Goal: Task Accomplishment & Management: Manage account settings

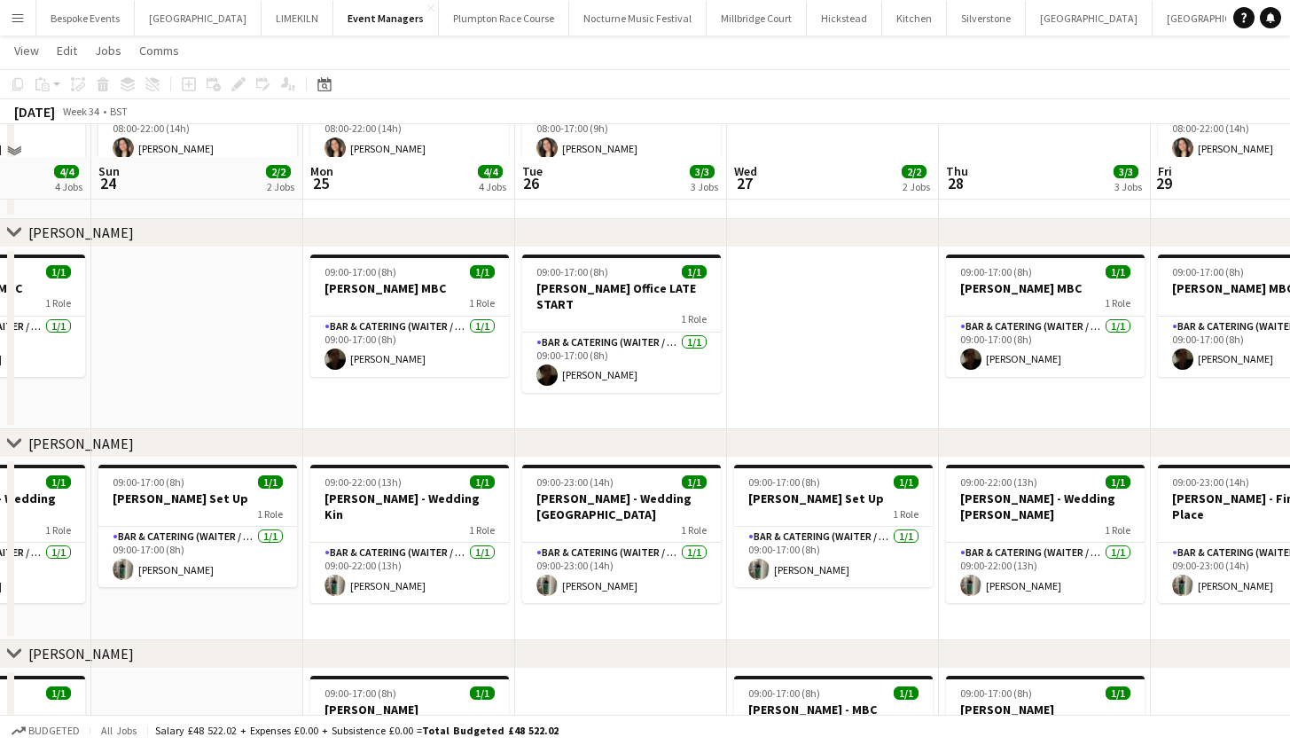
scroll to position [134, 0]
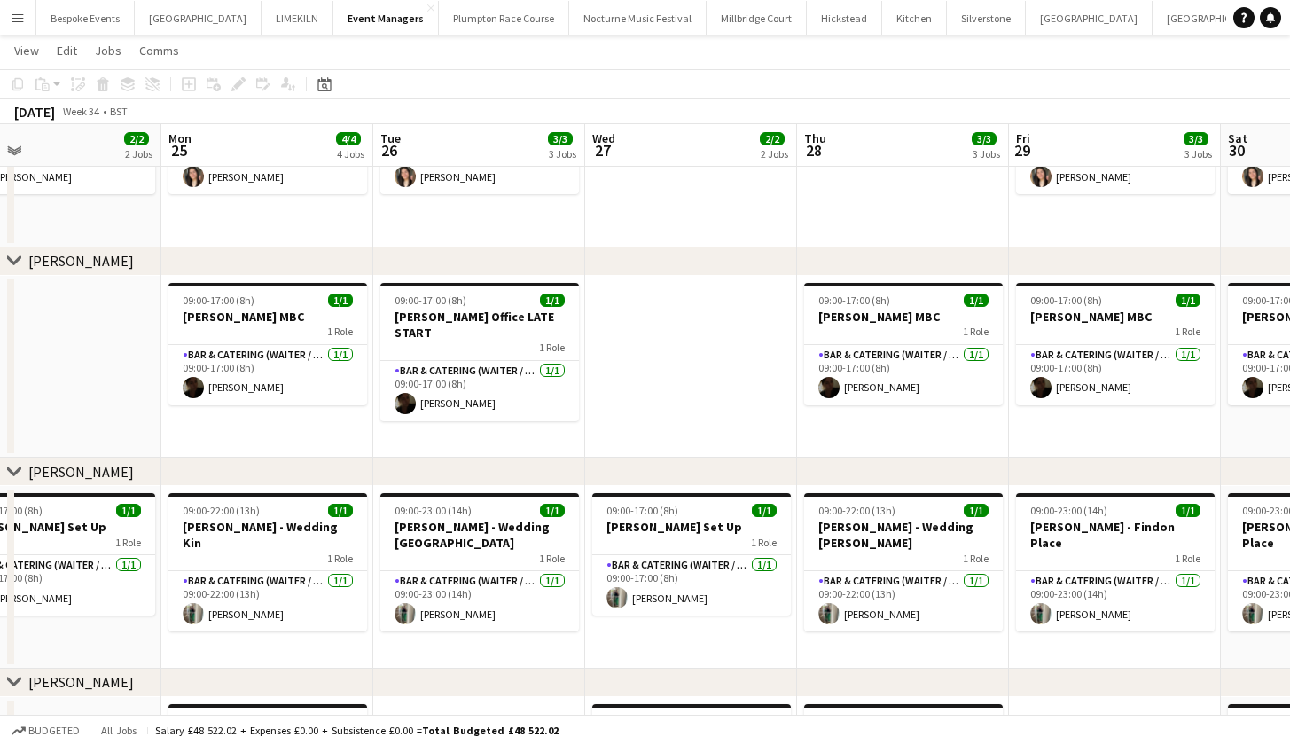
drag, startPoint x: 836, startPoint y: 423, endPoint x: 693, endPoint y: 417, distance: 142.9
click at [693, 417] on app-calendar-viewport "Thu 21 4/4 4 Jobs Fri 22 3/3 3 Jobs Sat 23 4/4 4 Jobs Sun 24 2/2 2 Jobs Mon 25 …" at bounding box center [645, 407] width 1290 height 944
click at [693, 417] on app-date-cell at bounding box center [690, 367] width 212 height 183
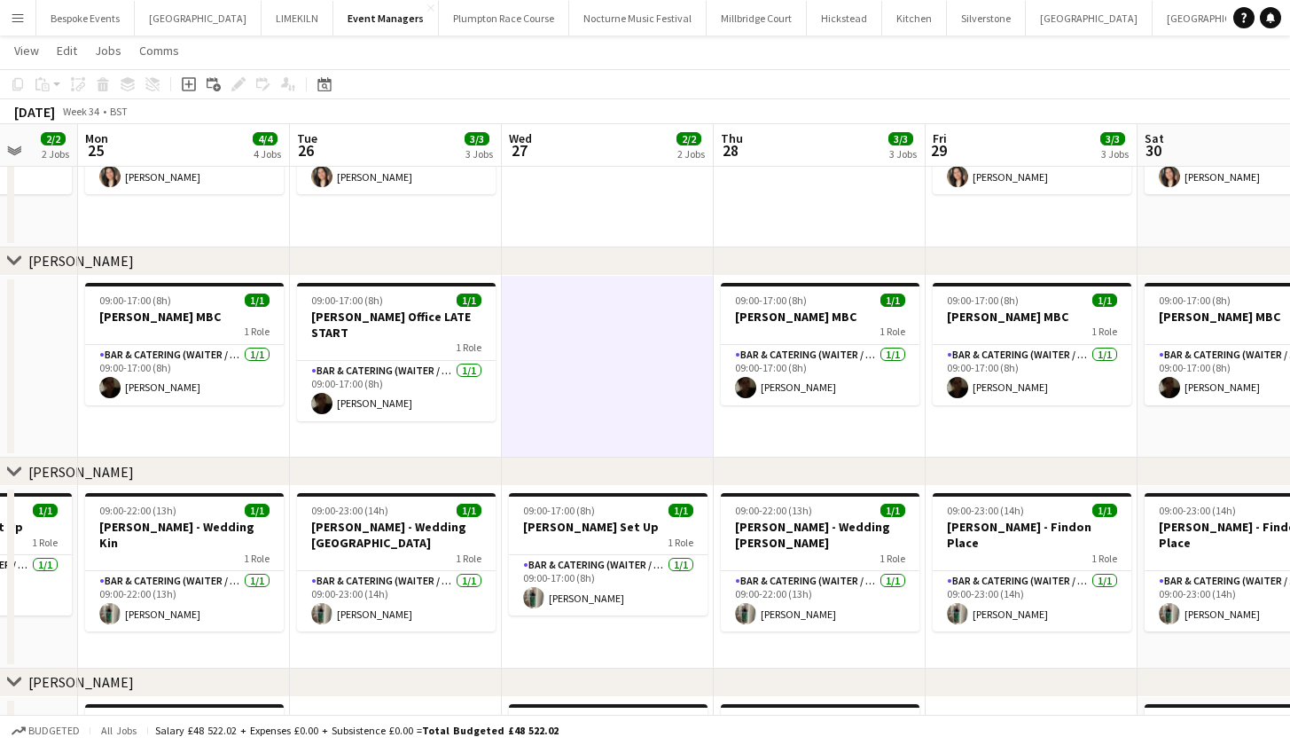
drag, startPoint x: 693, startPoint y: 417, endPoint x: 585, endPoint y: 413, distance: 108.2
click at [586, 413] on app-calendar-viewport "Thu 21 4/4 4 Jobs Fri 22 3/3 3 Jobs Sat 23 4/4 4 Jobs Sun 24 2/2 2 Jobs Mon 25 …" at bounding box center [645, 407] width 1290 height 944
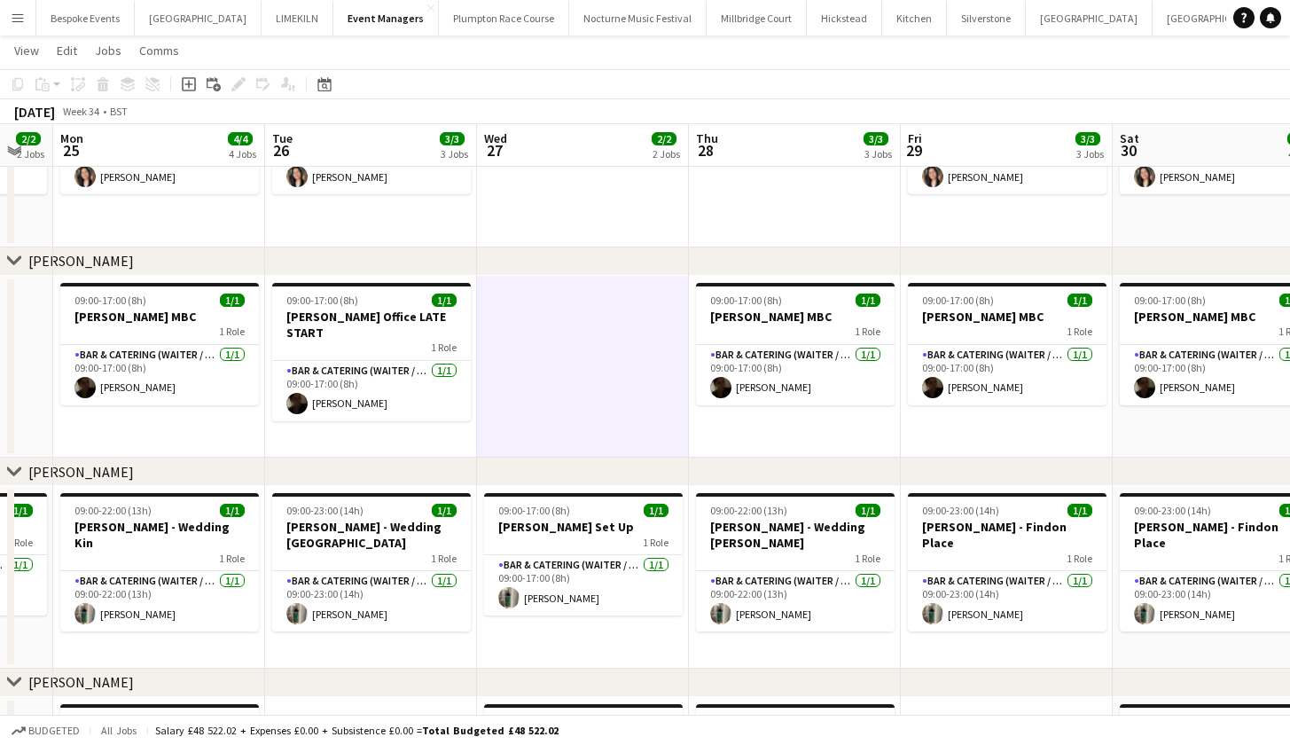
drag, startPoint x: 818, startPoint y: 458, endPoint x: 666, endPoint y: 449, distance: 152.0
click at [666, 450] on div "chevron-right [PERSON_NAME] chevron-right [PERSON_NAME] chevron-right [PERSON_N…" at bounding box center [645, 407] width 1290 height 944
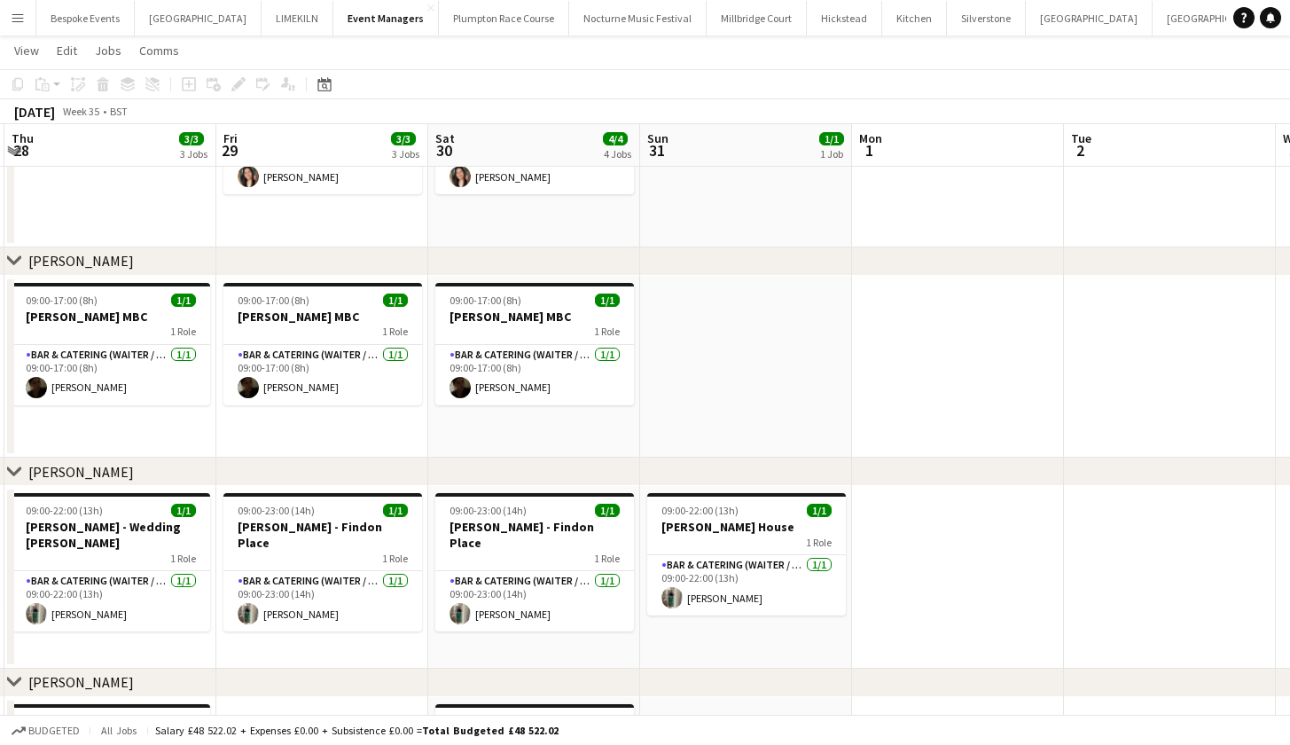
scroll to position [0, 638]
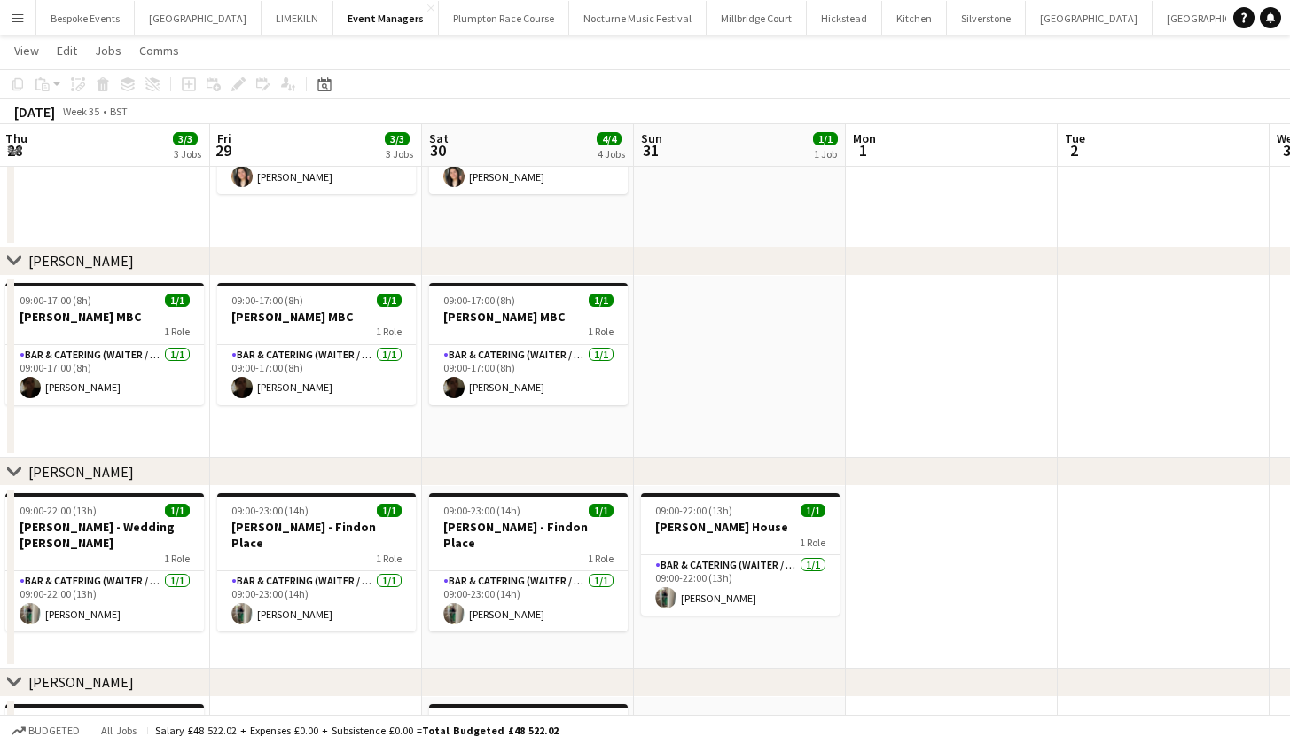
drag, startPoint x: 791, startPoint y: 439, endPoint x: 100, endPoint y: 396, distance: 692.1
click at [100, 396] on app-calendar-viewport "Mon 25 4/4 4 Jobs Tue 26 3/3 3 Jobs Wed 27 2/2 2 Jobs Thu 28 3/3 3 Jobs Fri 29 …" at bounding box center [645, 407] width 1290 height 944
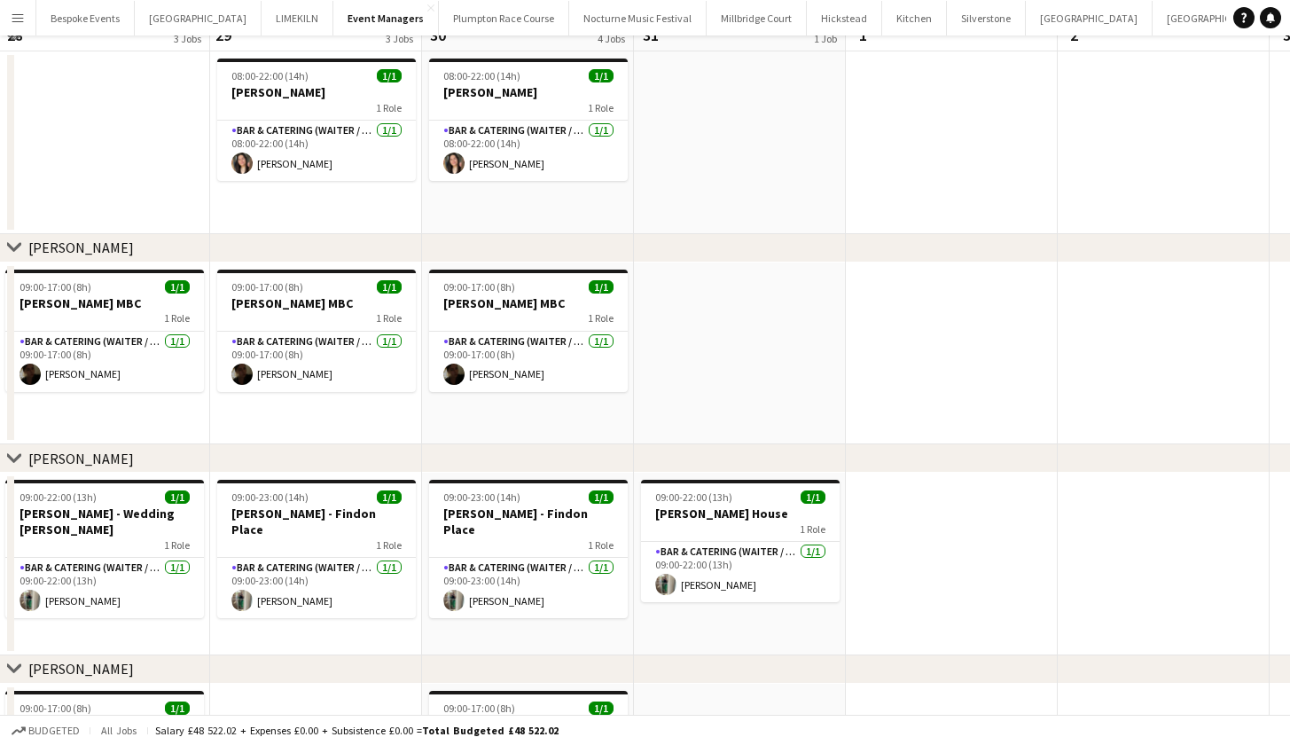
scroll to position [0, 0]
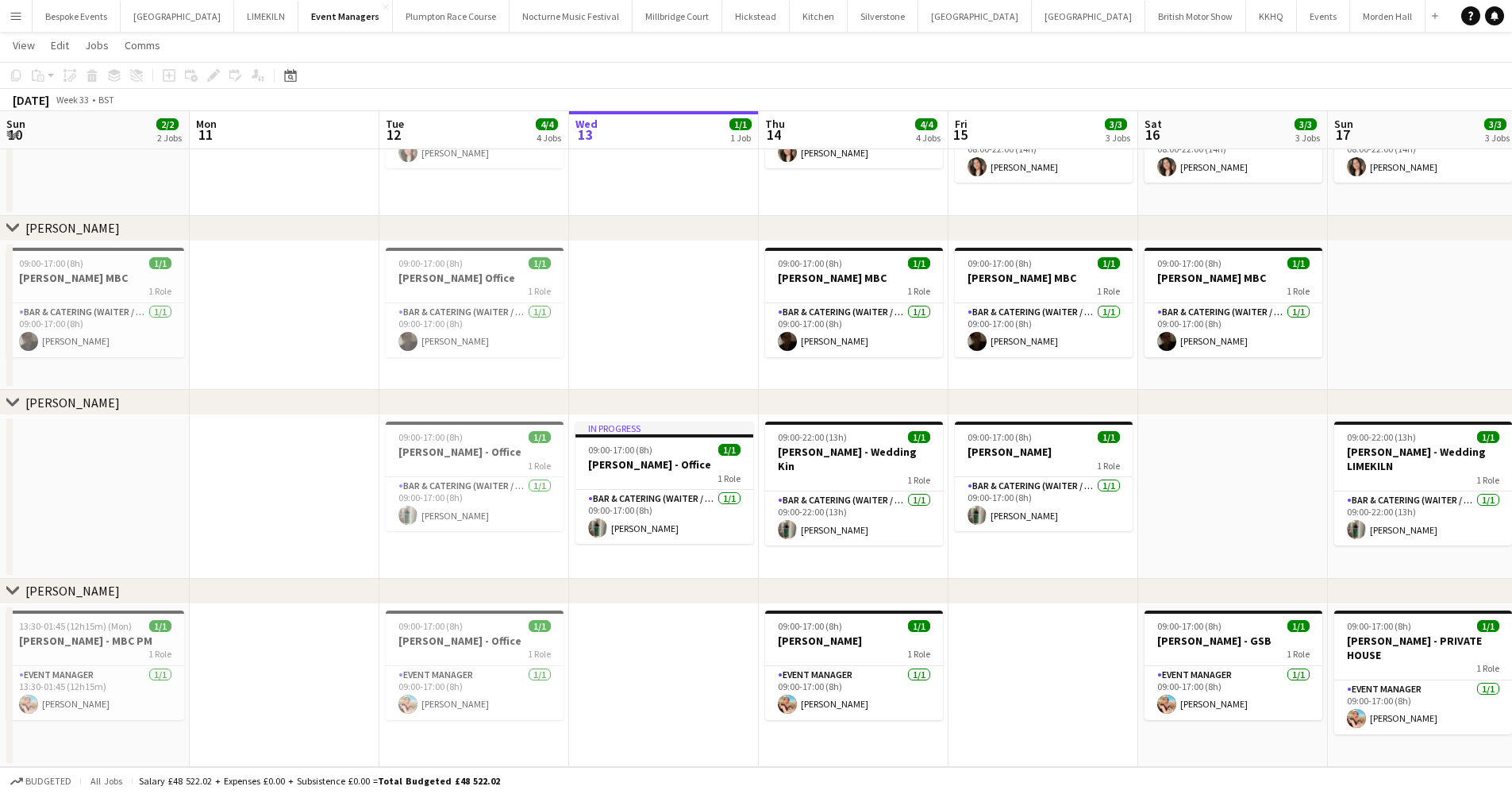
scroll to position [0, 380]
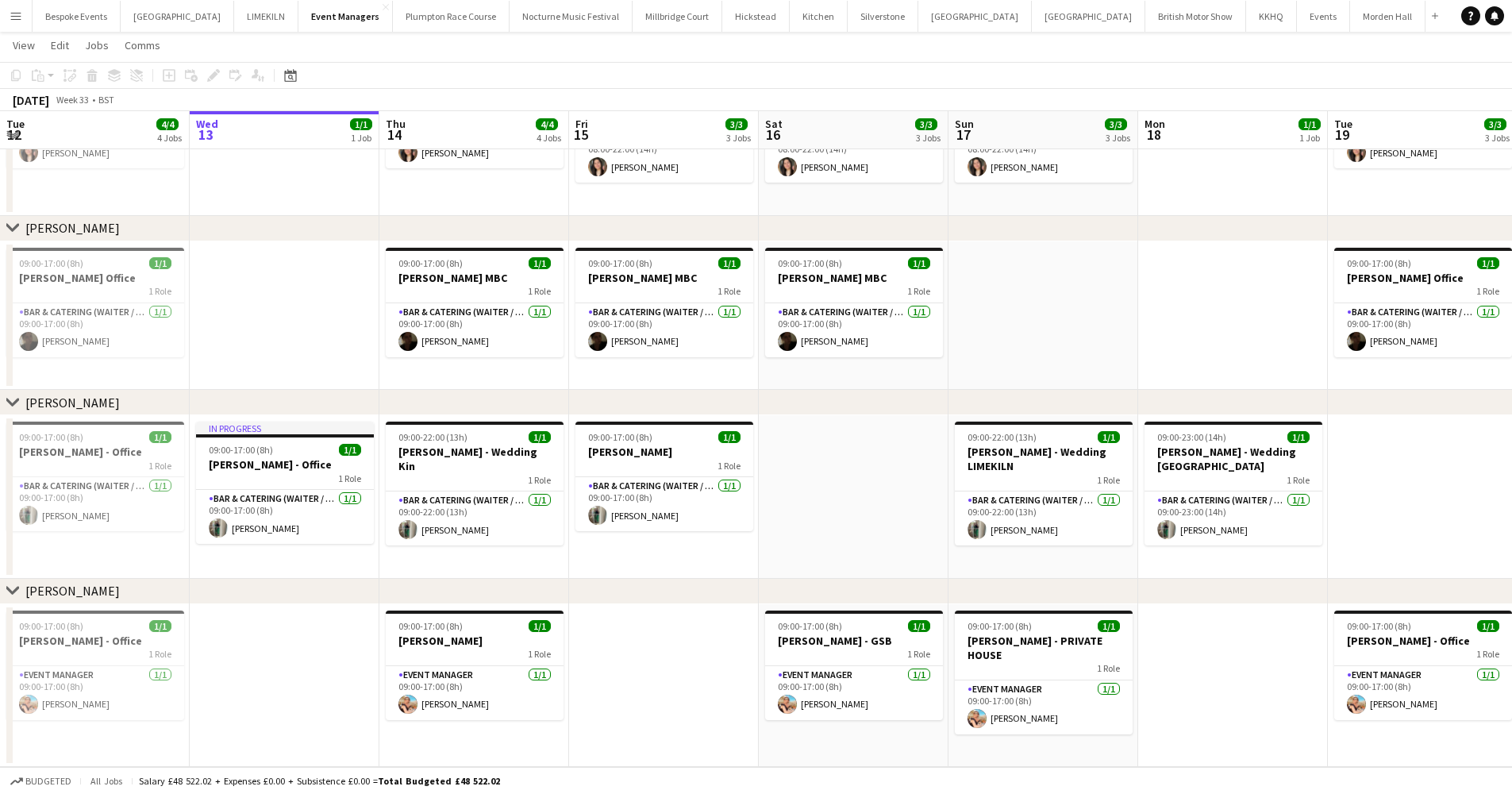
drag, startPoint x: 11, startPoint y: 11, endPoint x: 24, endPoint y: 13, distance: 13.2
click at [12, 12] on app-icon "Menu" at bounding box center [16, 16] width 13 height 13
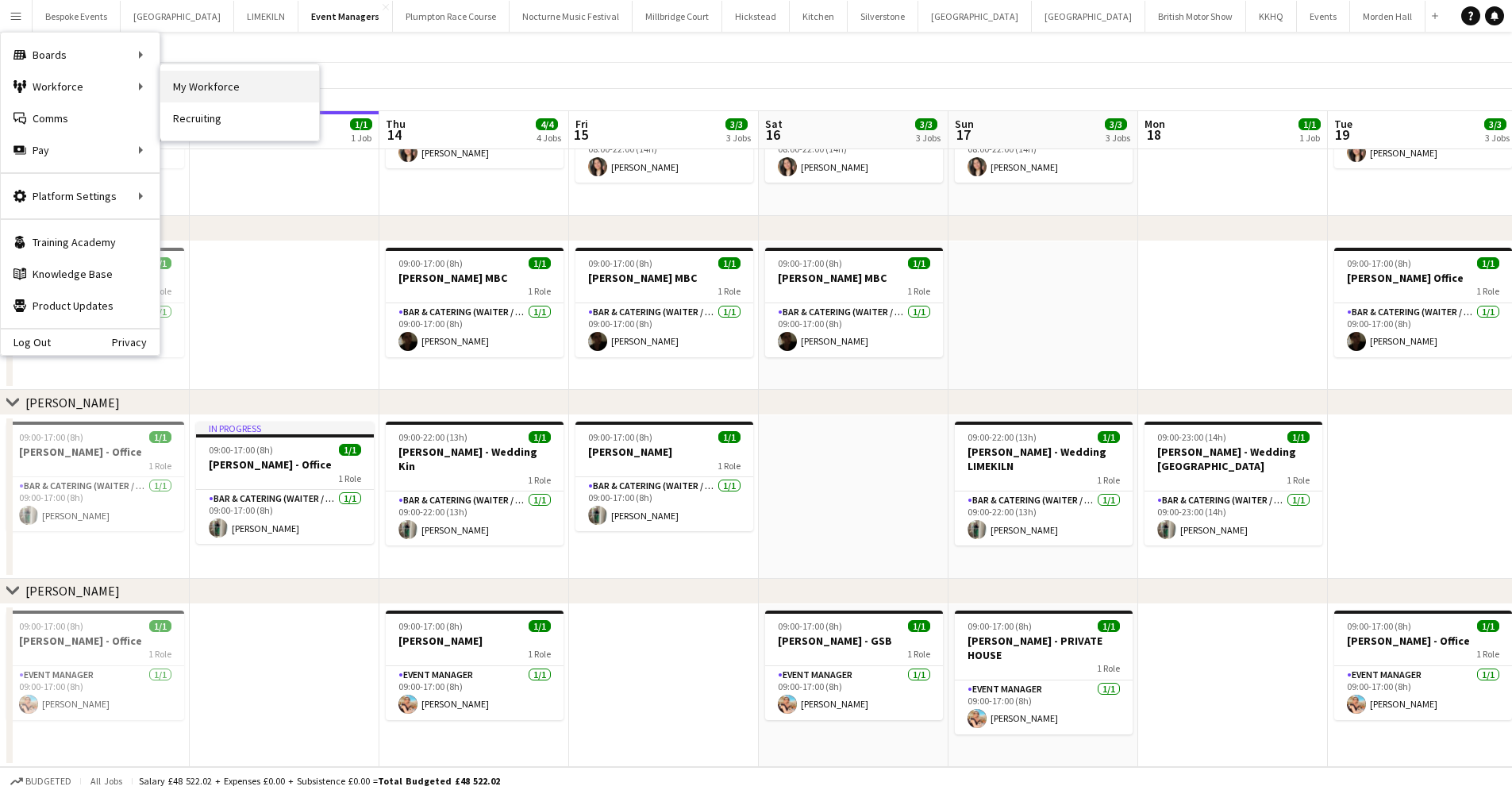
click at [230, 93] on link "My Workforce" at bounding box center [239, 86] width 158 height 31
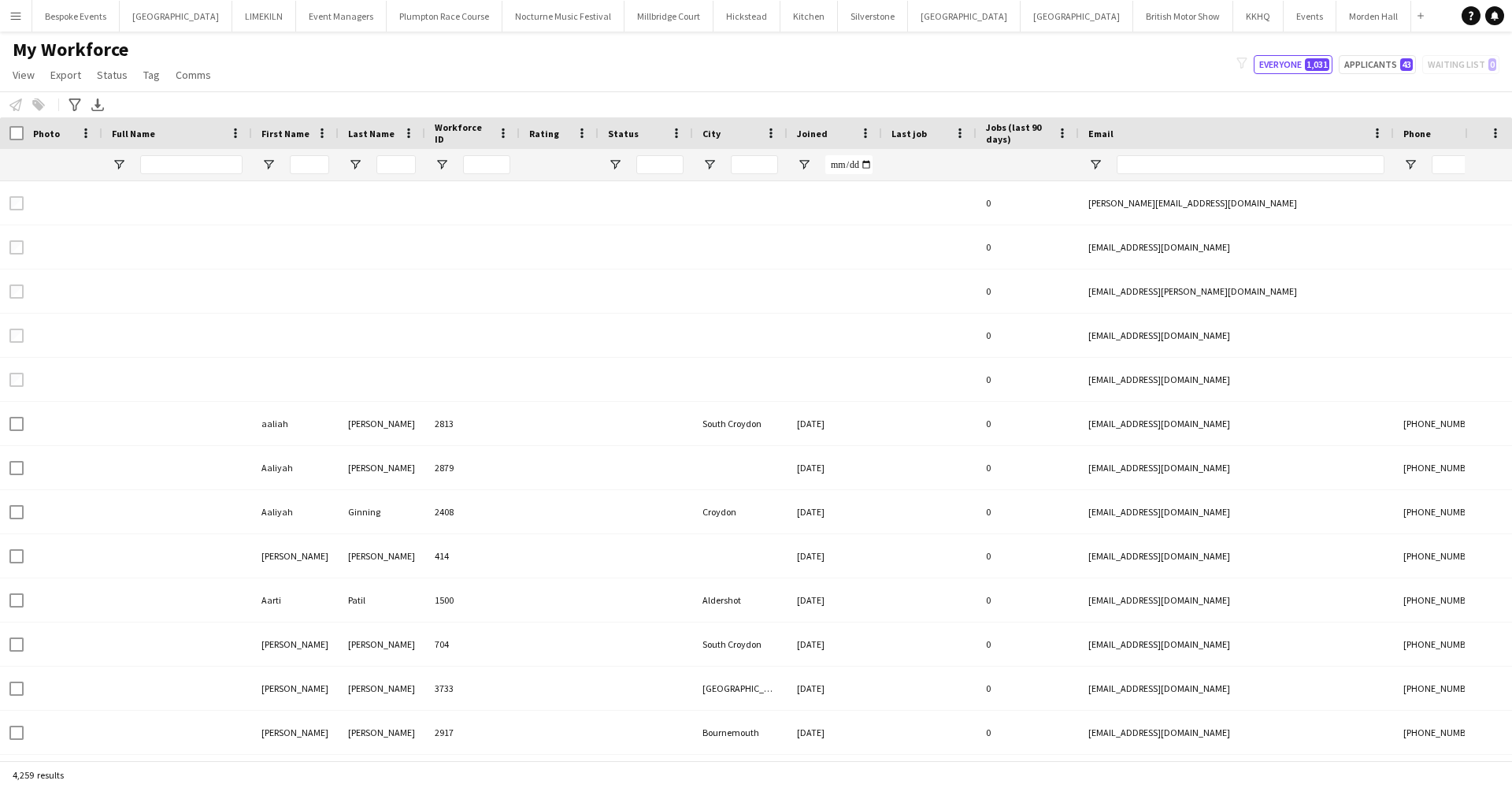
type input "******"
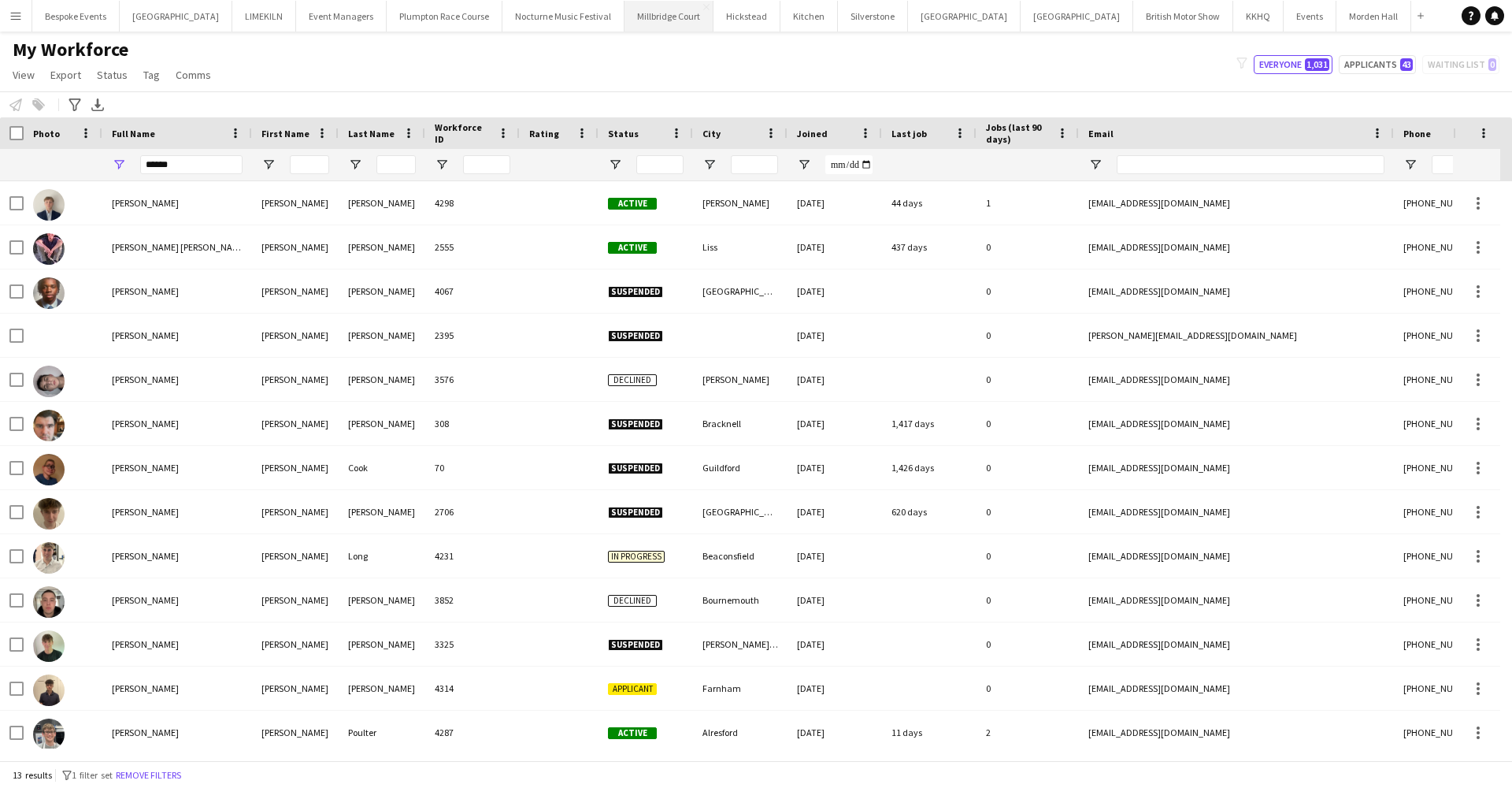
click at [624, 24] on button "Millbridge Court Close" at bounding box center [669, 16] width 89 height 31
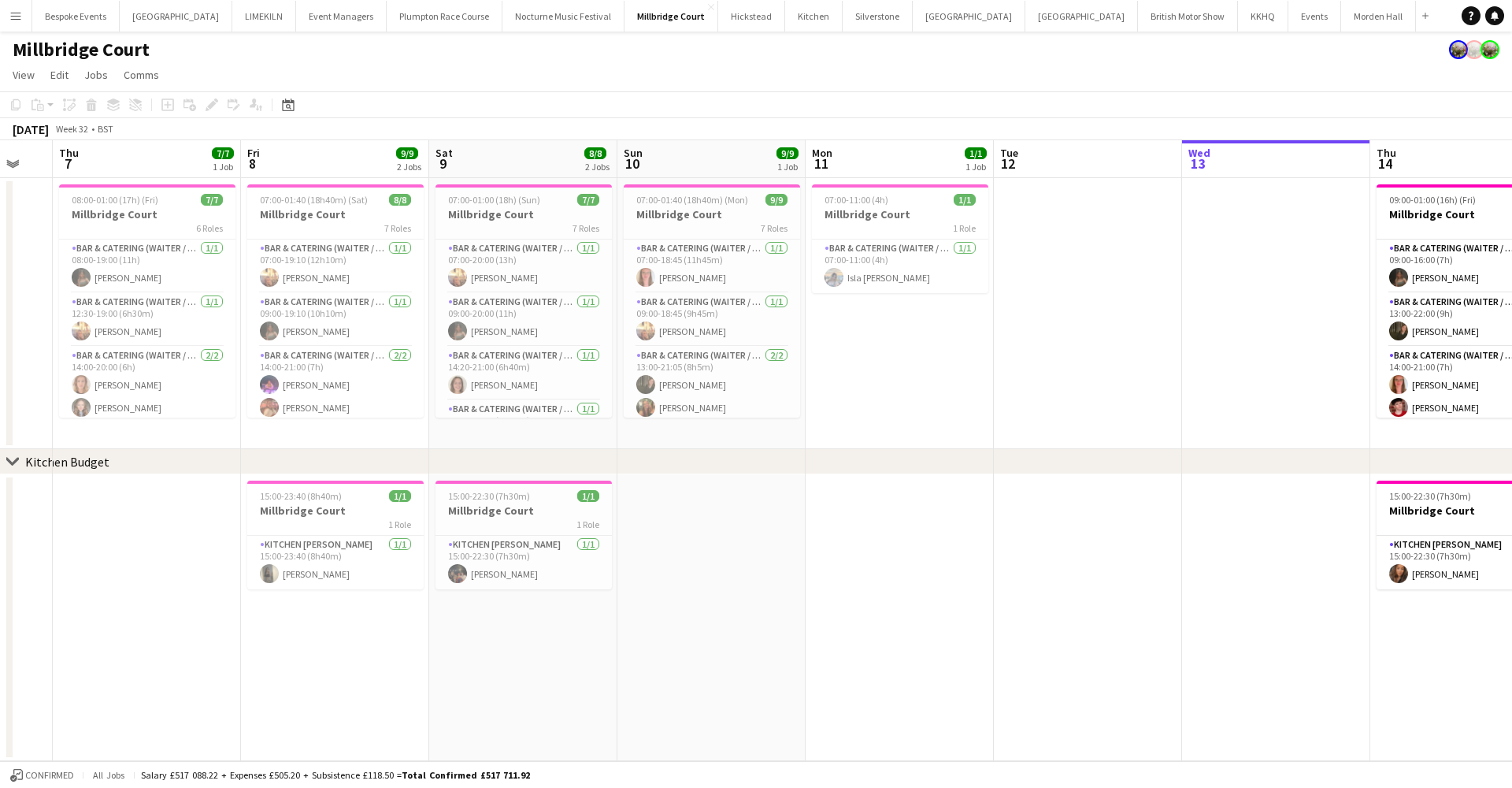
click at [791, 69] on app-page-menu "View Day view expanded Day view collapsed Month view Date picker Jump to today …" at bounding box center [756, 76] width 1512 height 30
click at [20, 10] on app-icon "Menu" at bounding box center [16, 16] width 12 height 12
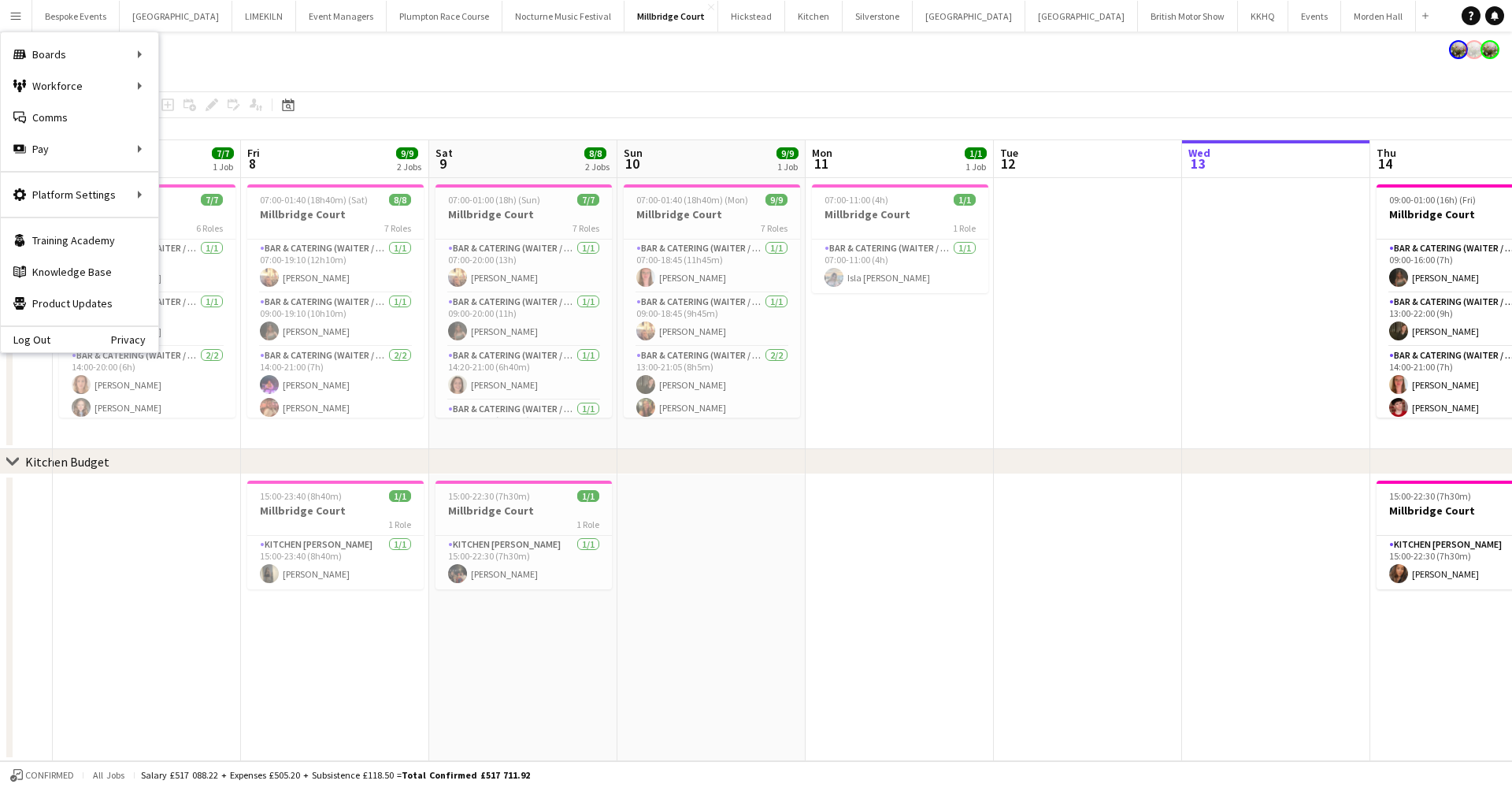
click at [368, 80] on app-page-menu "View Day view expanded Day view collapsed Month view Date picker Jump to today …" at bounding box center [756, 76] width 1512 height 30
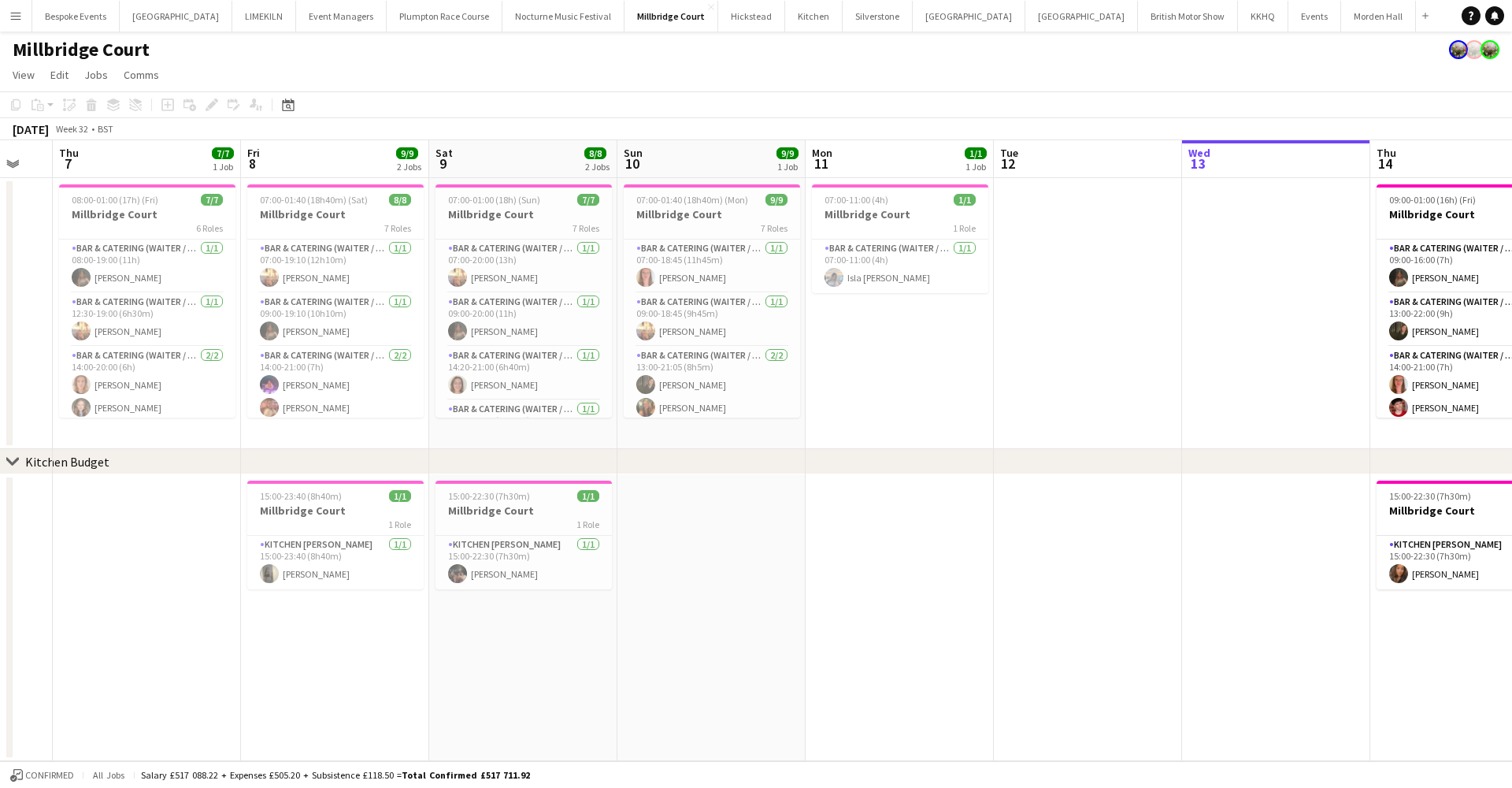
click at [4, 16] on button "Menu" at bounding box center [15, 15] width 31 height 31
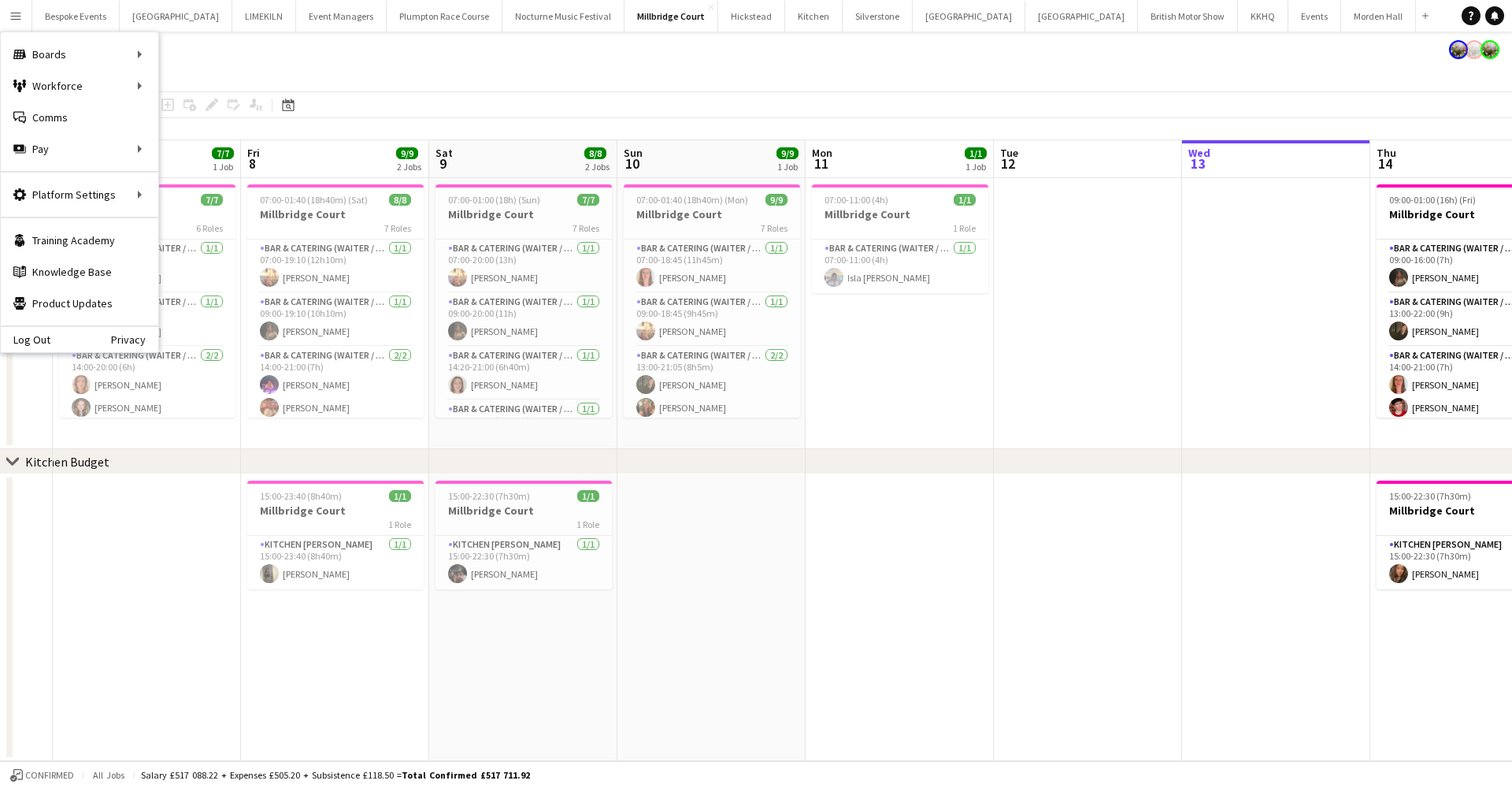
click at [978, 449] on app-date-cell "07:00-11:00 (4h) 1/1 Millbridge Court 1 Role Bar & Catering (Waiter / waitress)…" at bounding box center [899, 313] width 188 height 271
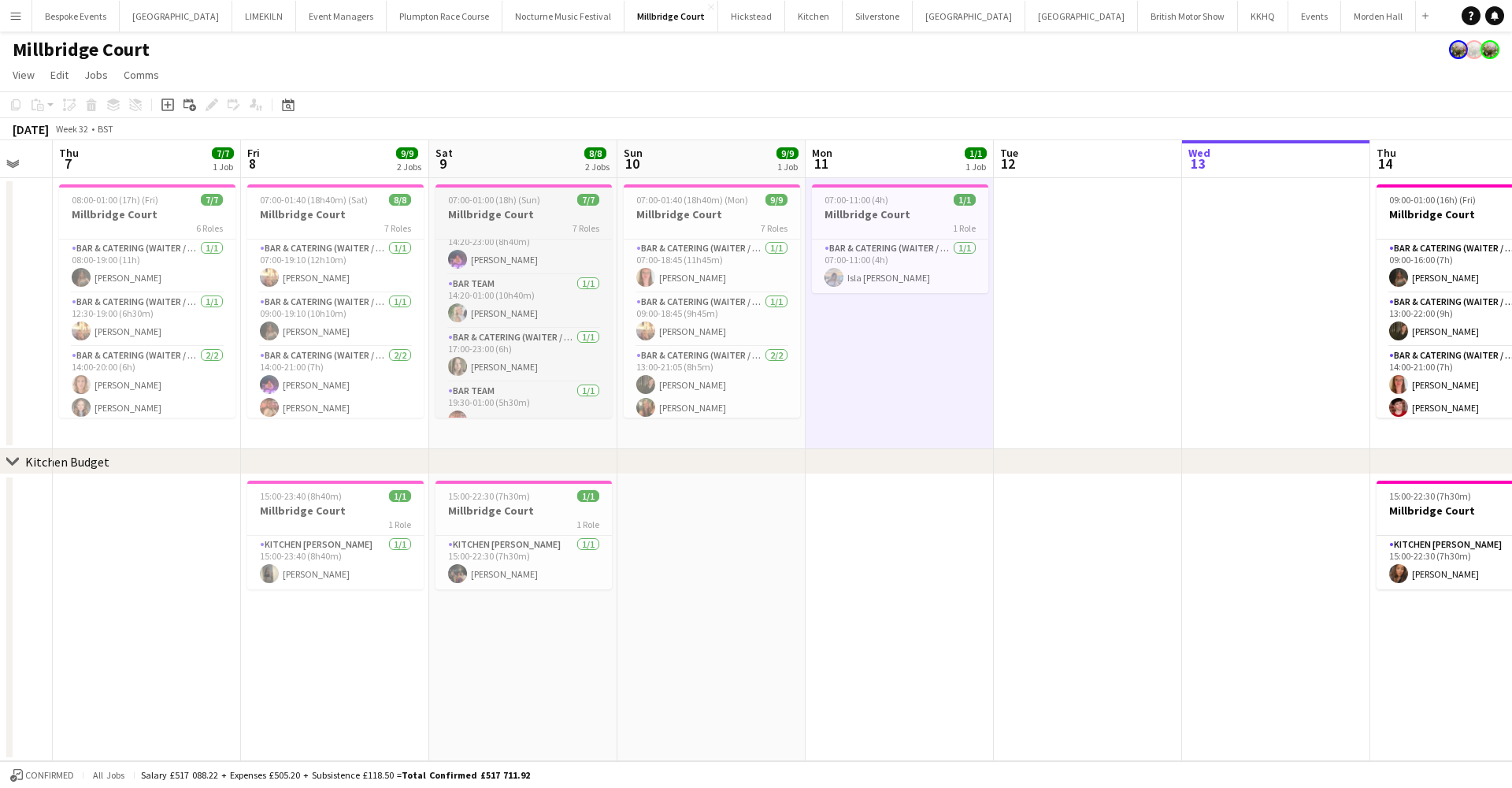
scroll to position [178, 0]
click at [636, 369] on app-card-role "Bar & Catering (Waiter / waitress) 2/2 13:00-21:05 (8h5m) freya green Emily Reed" at bounding box center [711, 385] width 177 height 76
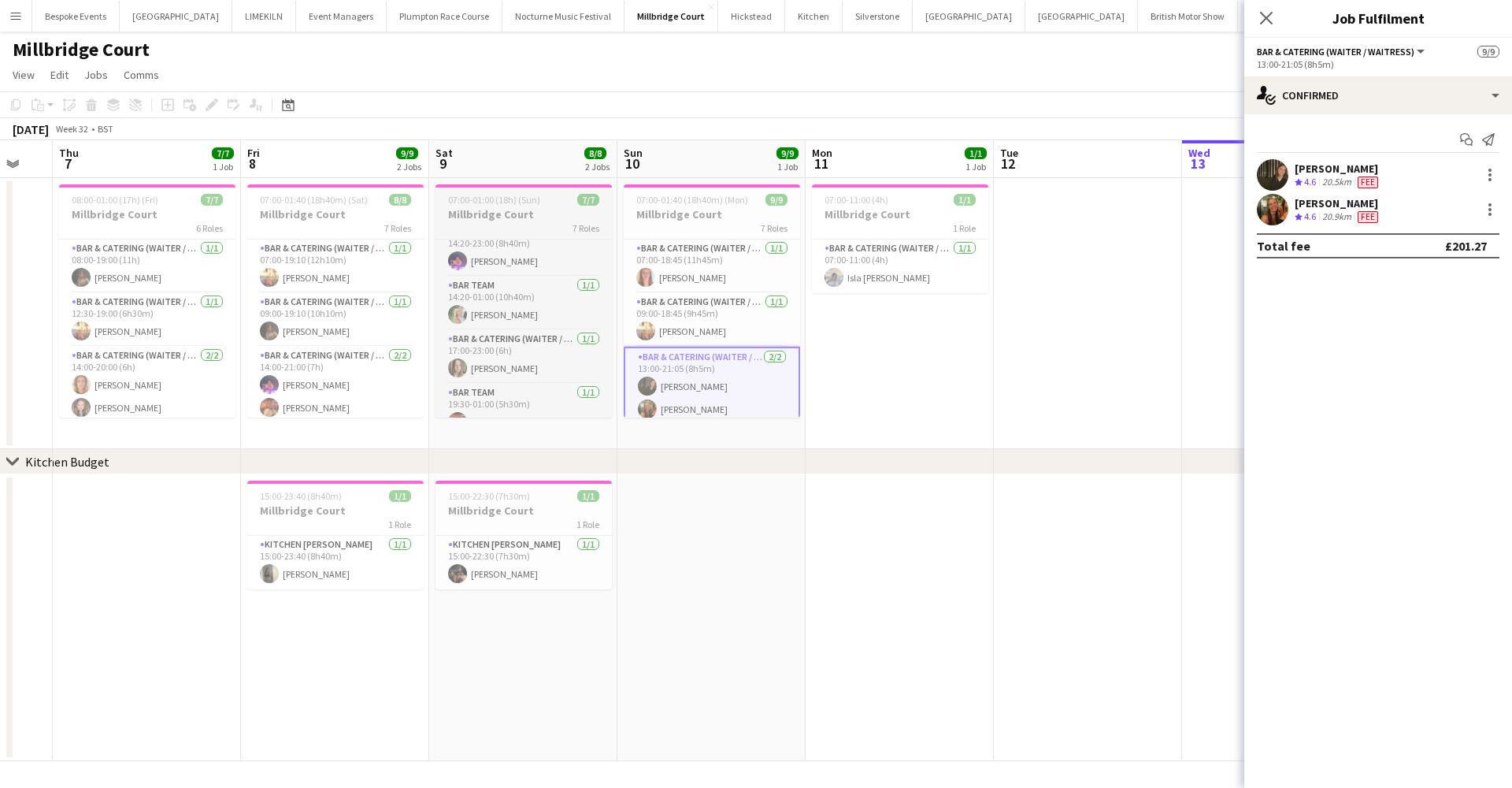
click at [636, 369] on app-card-role "Bar & Catering (Waiter / waitress) 2/2 13:00-21:05 (8h5m) freya green Emily Reed" at bounding box center [711, 386] width 177 height 80
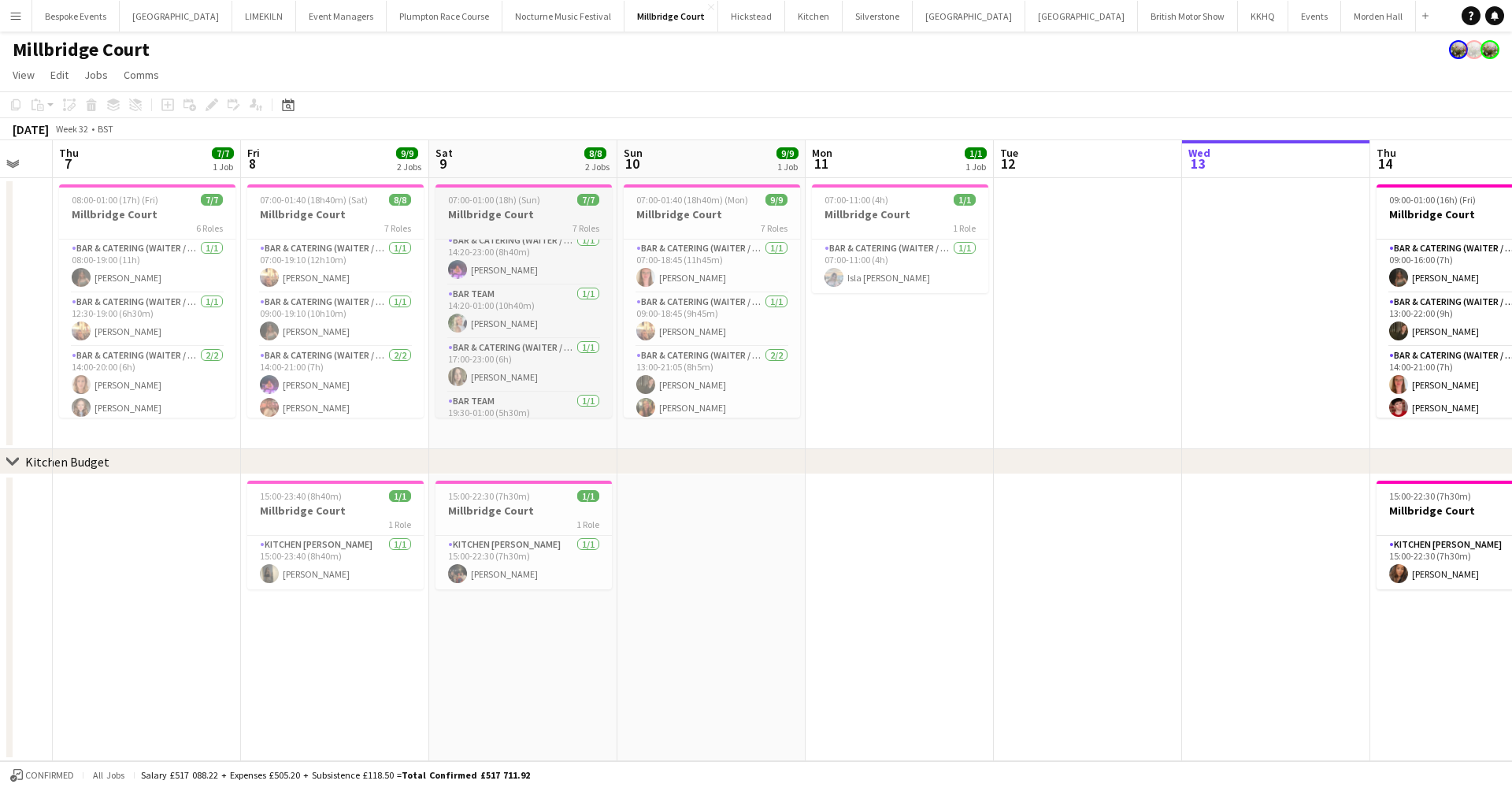
scroll to position [165, 0]
